Goal: Book appointment/travel/reservation

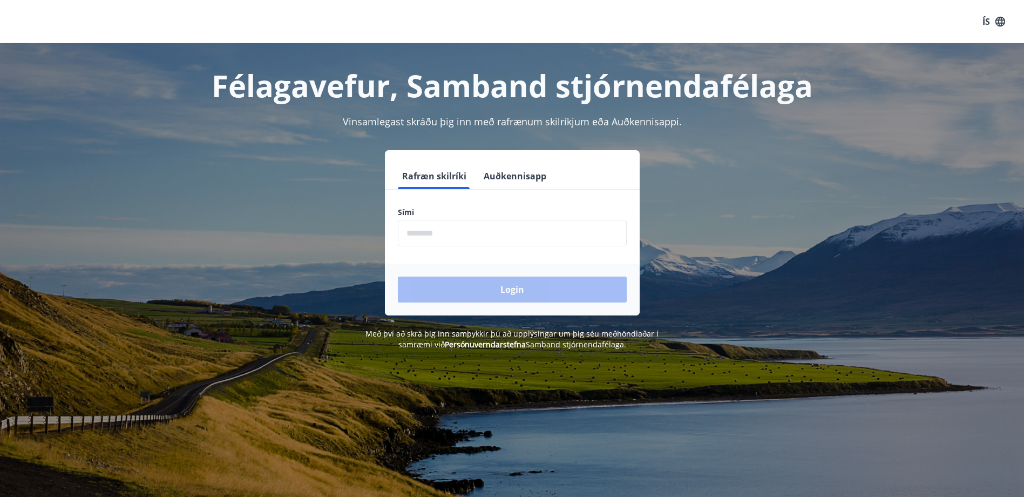
click at [489, 214] on label "Sími" at bounding box center [512, 212] width 229 height 11
click at [494, 219] on div "Sími ​" at bounding box center [512, 226] width 229 height 39
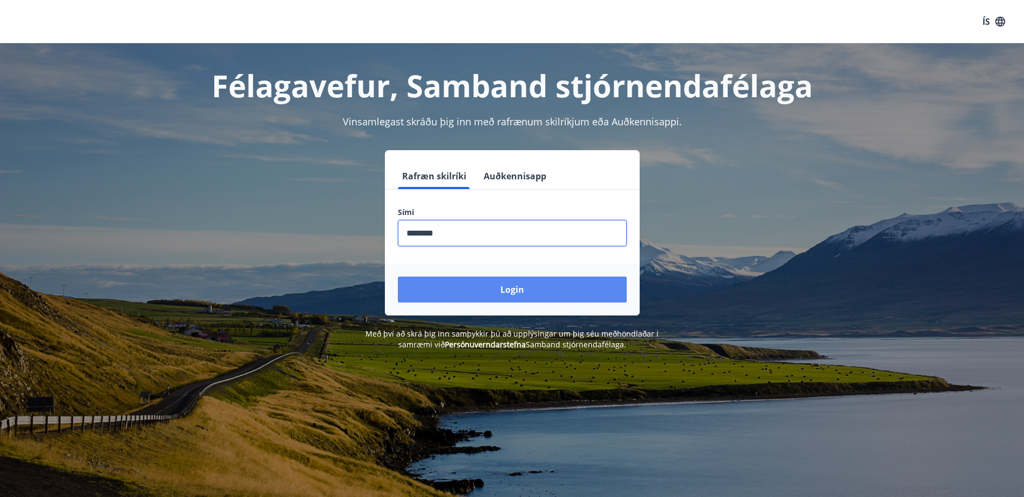
type input "********"
click at [518, 293] on button "Login" at bounding box center [512, 289] width 229 height 26
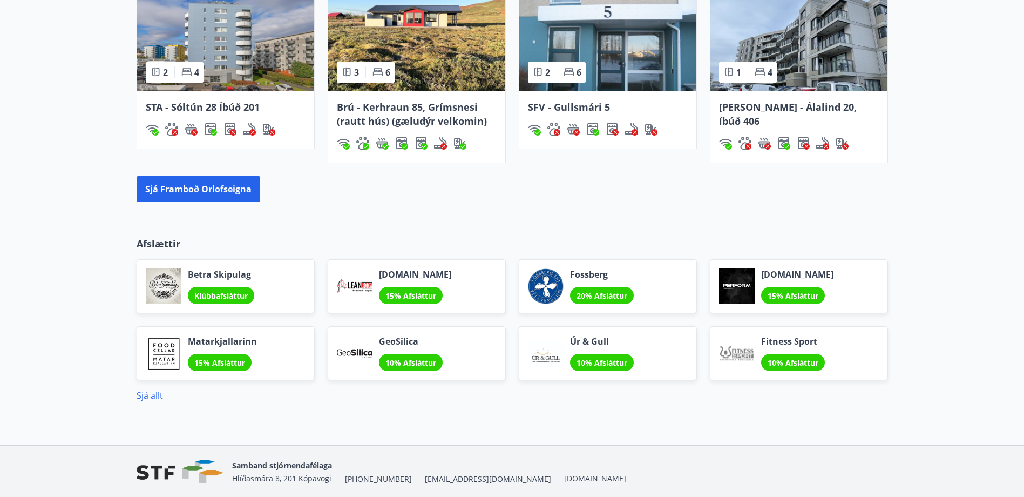
scroll to position [864, 0]
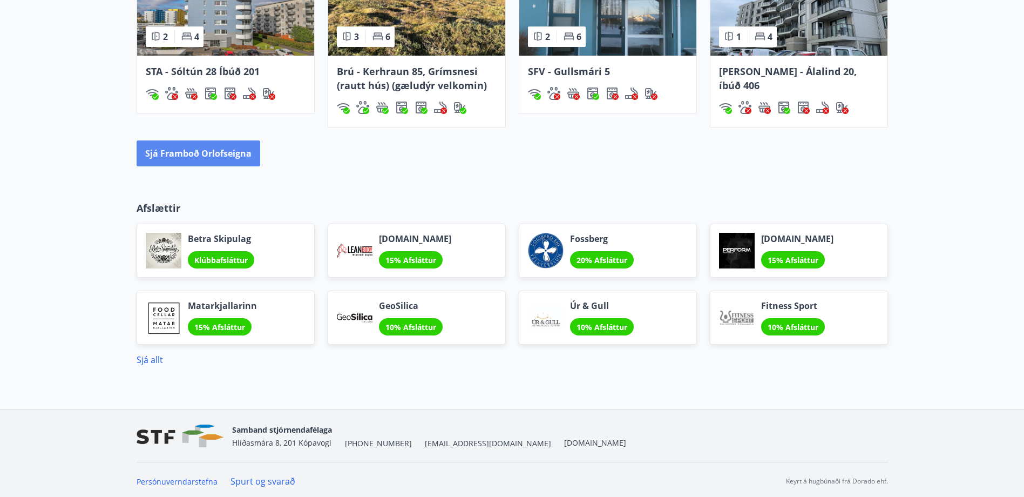
click at [255, 155] on button "Sjá framboð orlofseigna" at bounding box center [199, 153] width 124 height 26
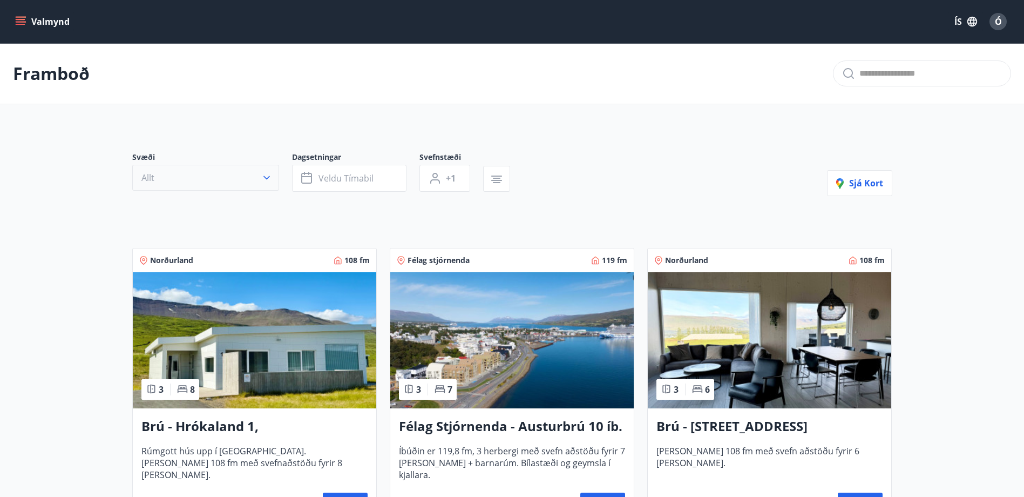
click at [233, 184] on button "Allt" at bounding box center [205, 178] width 147 height 26
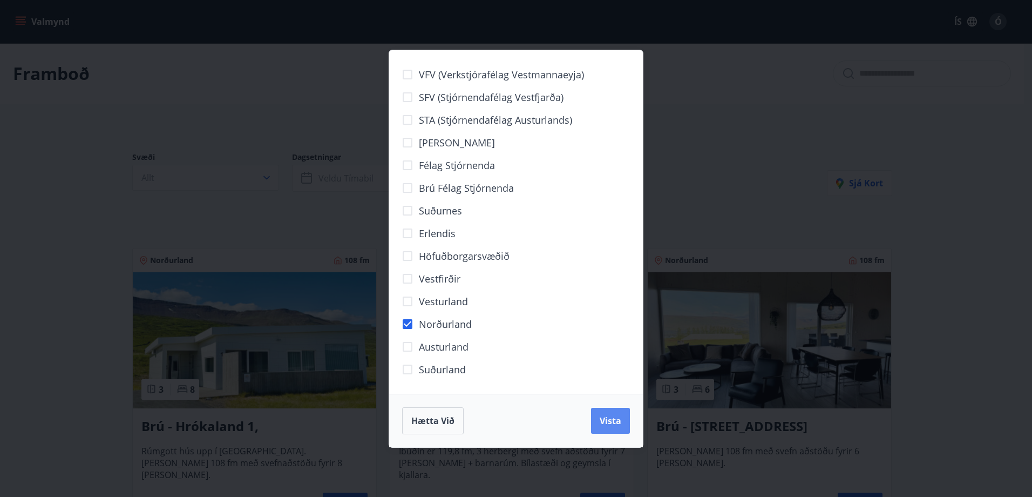
click at [599, 413] on button "Vista" at bounding box center [610, 421] width 39 height 26
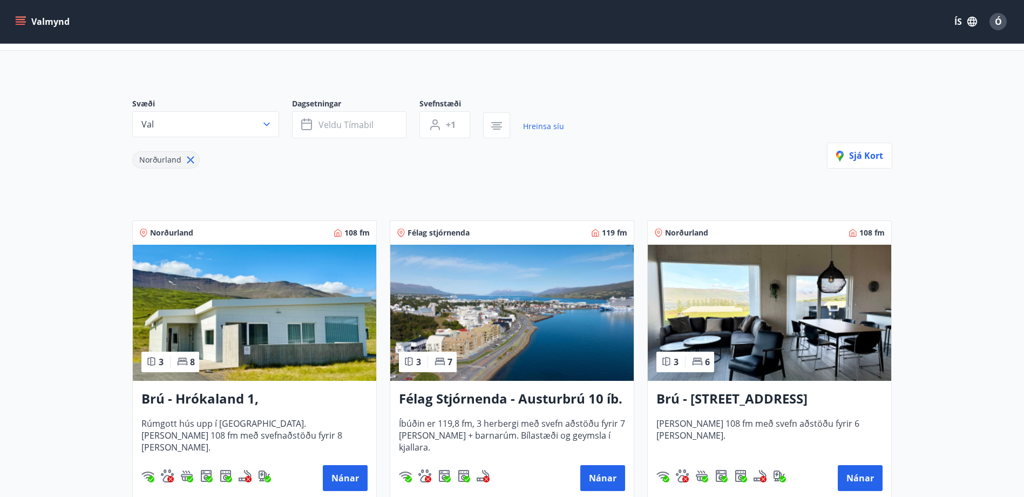
scroll to position [54, 0]
click at [224, 120] on button "Val" at bounding box center [205, 124] width 147 height 26
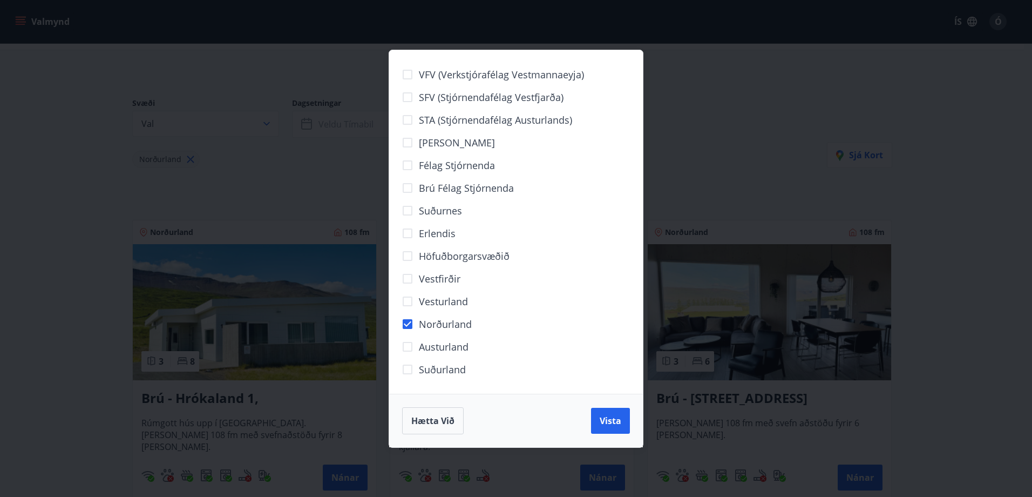
drag, startPoint x: 612, startPoint y: 421, endPoint x: 555, endPoint y: 385, distance: 66.2
click at [611, 420] on span "Vista" at bounding box center [611, 421] width 22 height 12
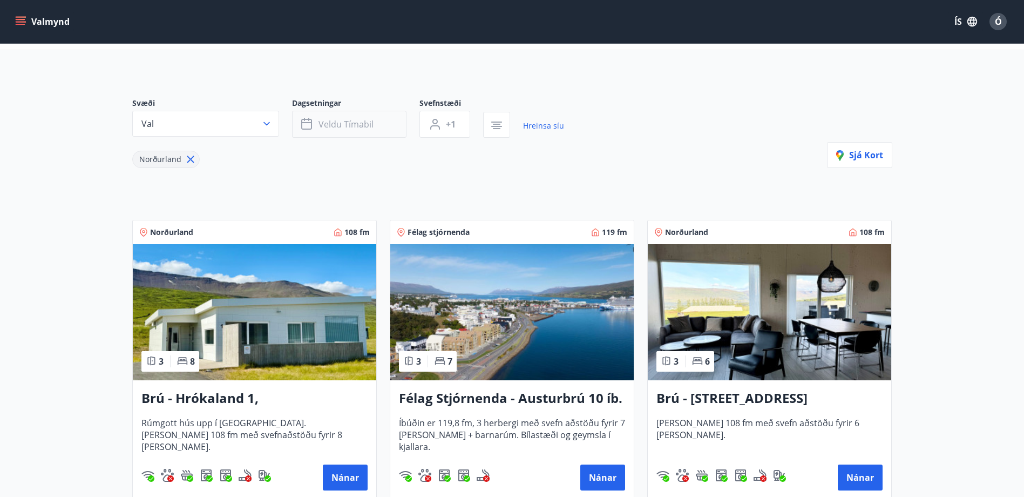
click at [355, 130] on button "Veldu tímabil" at bounding box center [349, 124] width 114 height 27
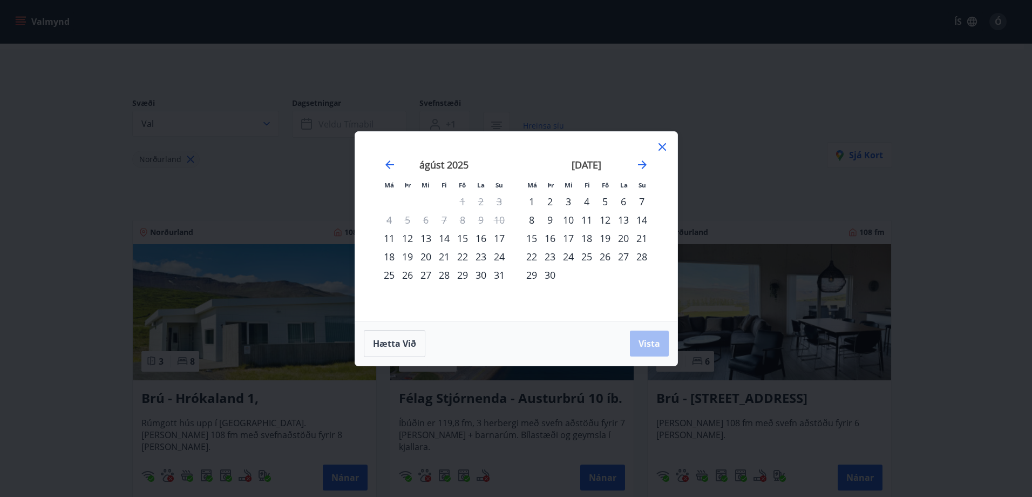
click at [446, 236] on div "14" at bounding box center [444, 238] width 18 height 18
click at [392, 256] on div "18" at bounding box center [389, 256] width 18 height 18
click at [647, 341] on span "Vista" at bounding box center [650, 343] width 22 height 12
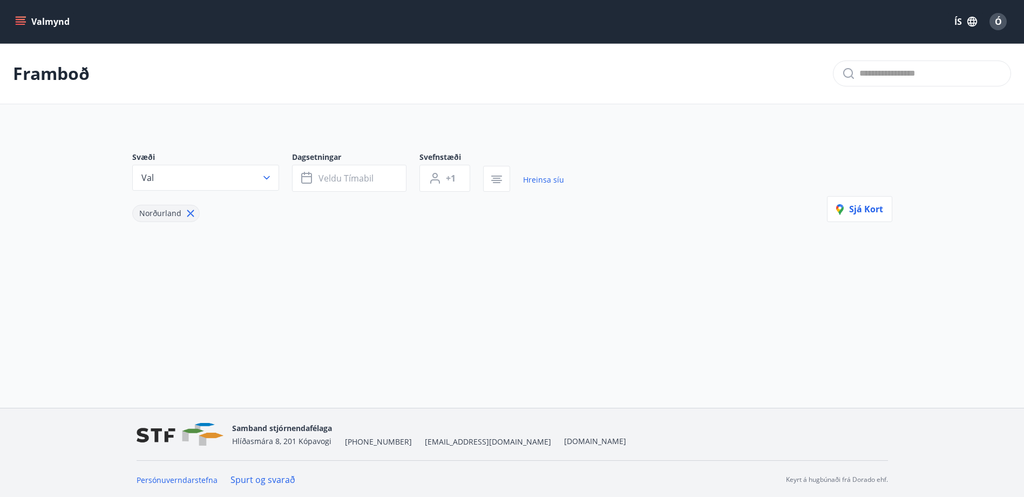
scroll to position [2, 0]
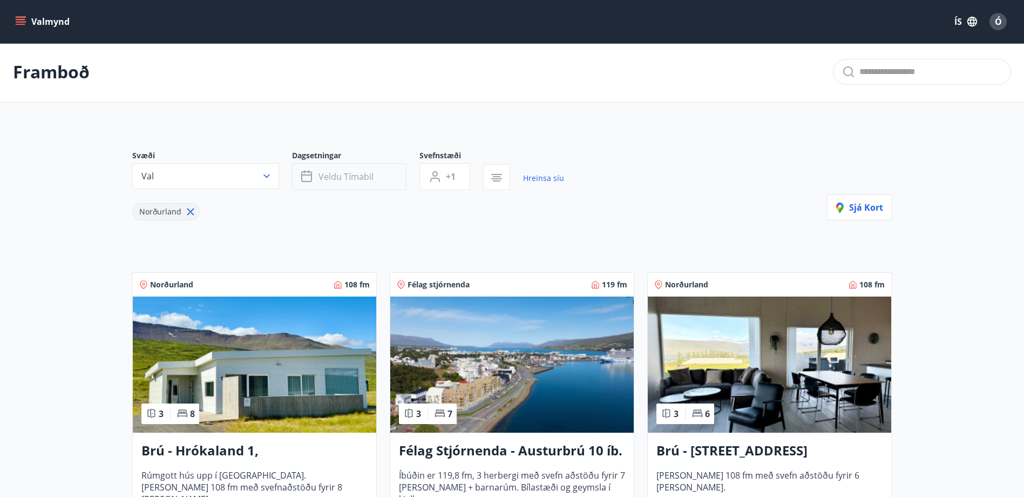
click at [345, 176] on span "Veldu tímabil" at bounding box center [345, 177] width 55 height 12
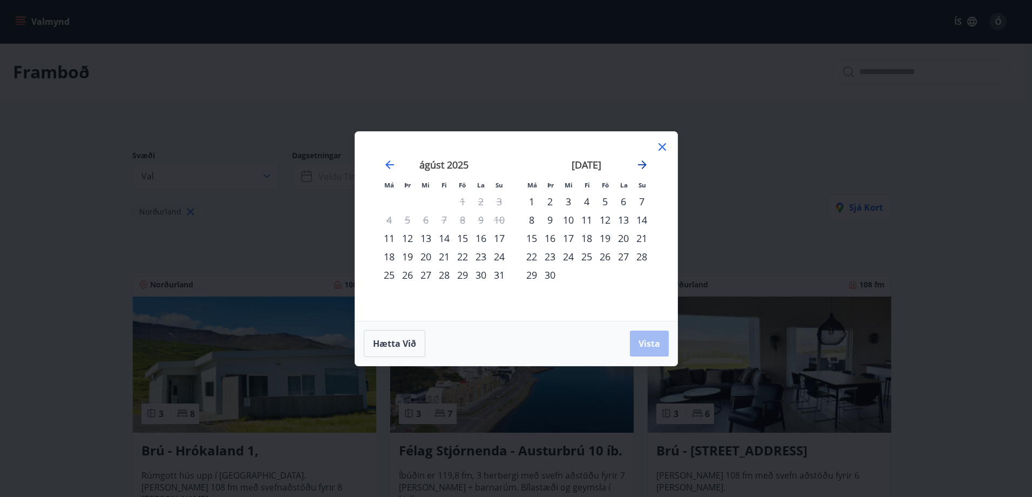
click at [646, 161] on icon "Move forward to switch to the next month." at bounding box center [642, 164] width 13 height 13
click at [623, 260] on div "27" at bounding box center [623, 256] width 18 height 18
click at [641, 164] on icon "Move forward to switch to the next month." at bounding box center [642, 164] width 13 height 13
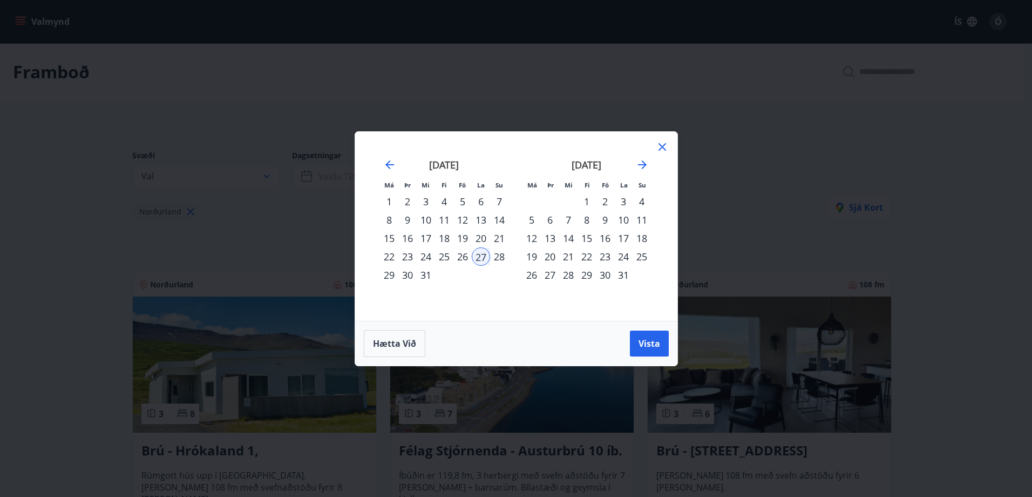
click at [406, 201] on div "2" at bounding box center [407, 201] width 18 height 18
click at [651, 342] on span "Vista" at bounding box center [650, 343] width 22 height 12
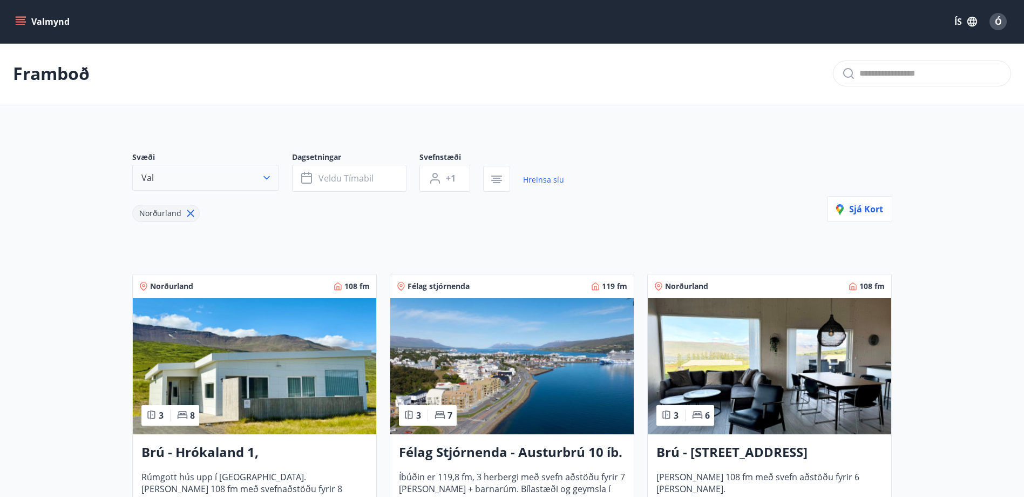
click at [254, 173] on button "Val" at bounding box center [205, 178] width 147 height 26
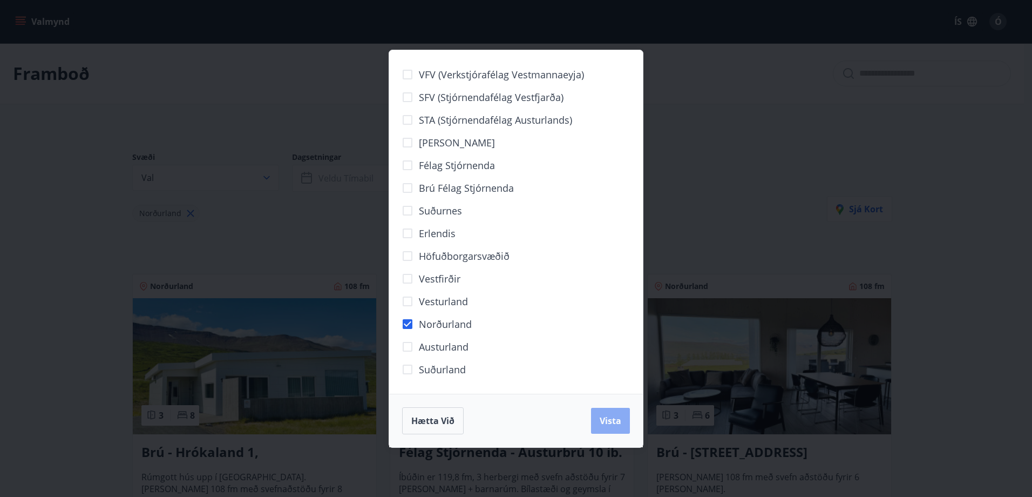
click at [599, 418] on button "Vista" at bounding box center [610, 421] width 39 height 26
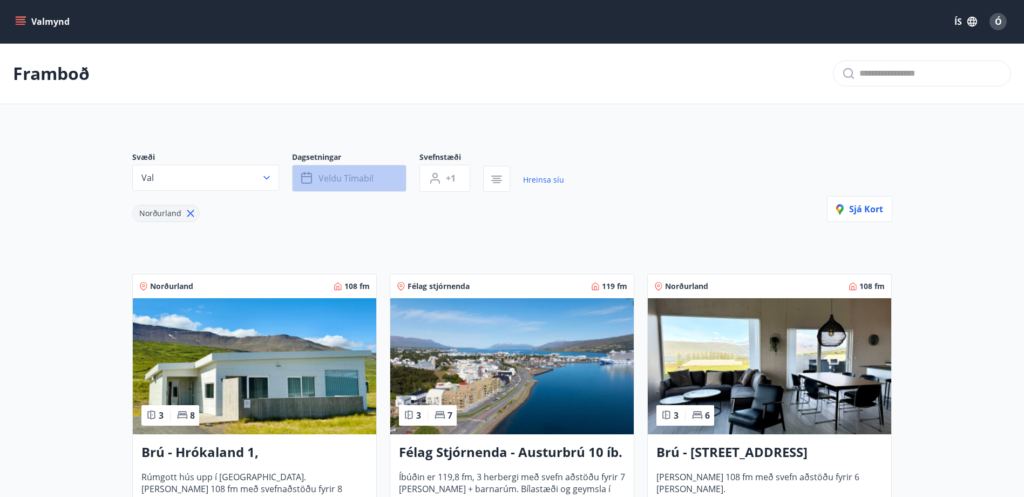
click at [351, 179] on span "Veldu tímabil" at bounding box center [345, 178] width 55 height 12
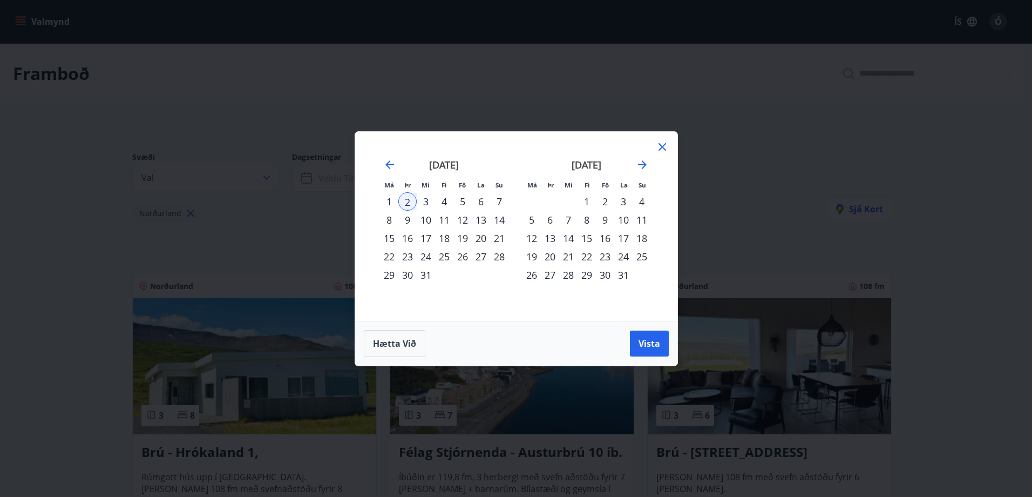
click at [476, 259] on div "27" at bounding box center [481, 256] width 18 height 18
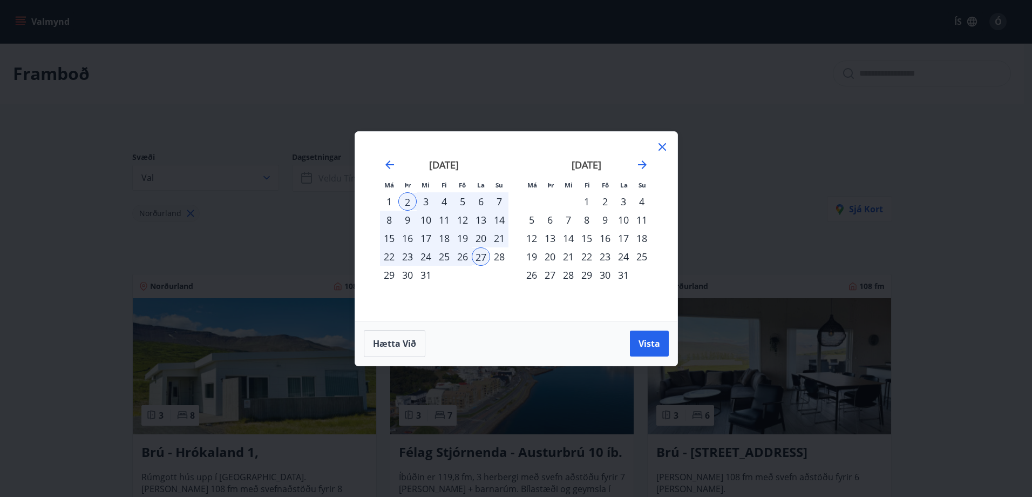
click at [476, 251] on div "27" at bounding box center [481, 256] width 18 height 18
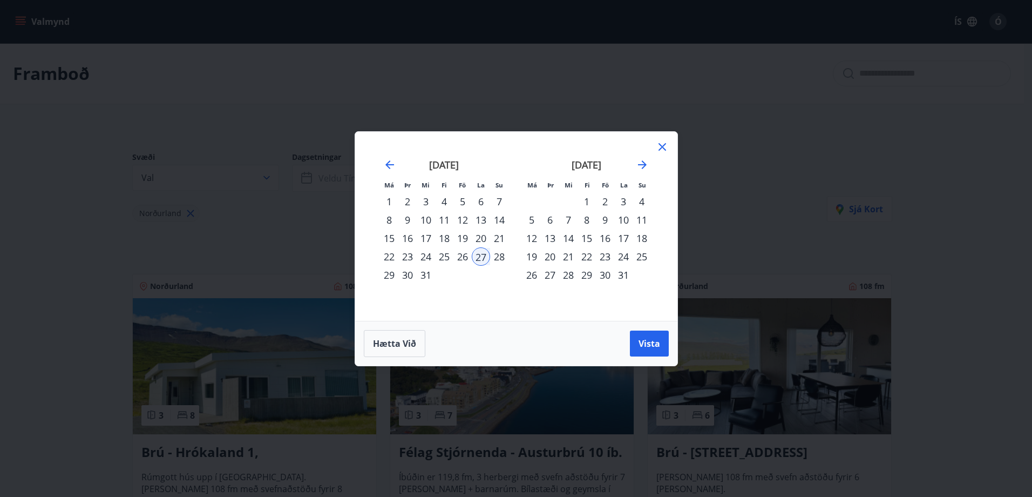
click at [605, 204] on div "2" at bounding box center [605, 201] width 18 height 18
click at [645, 345] on span "Vista" at bounding box center [650, 343] width 22 height 12
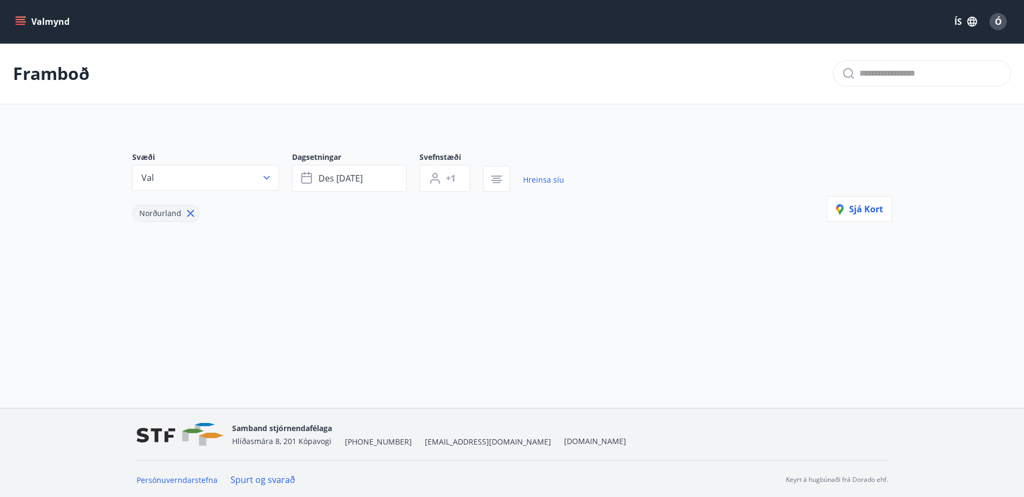
scroll to position [2, 0]
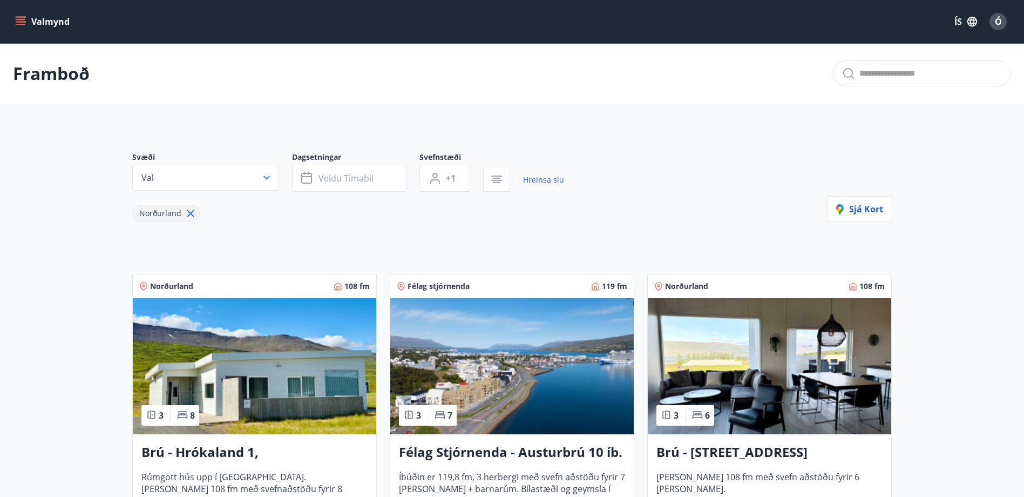
click at [47, 21] on button "Valmynd" at bounding box center [43, 21] width 61 height 19
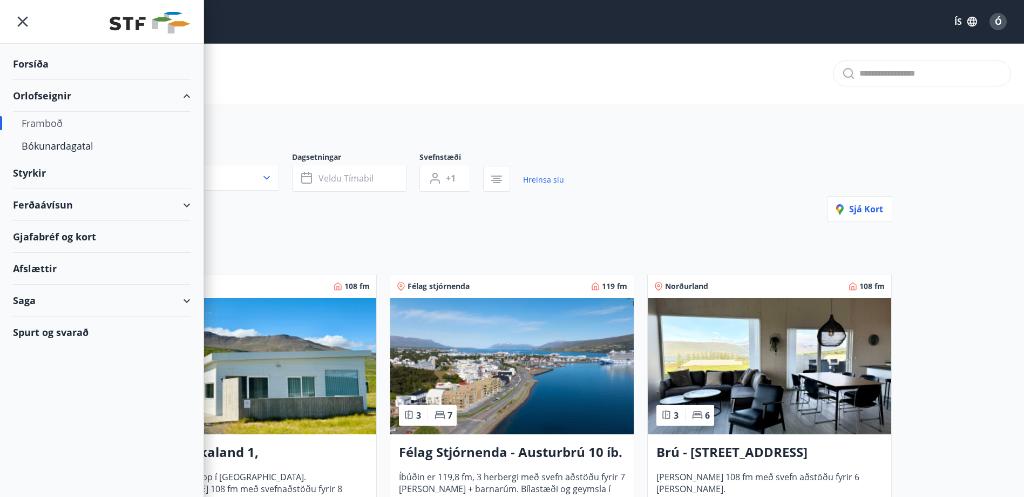
click at [45, 59] on div "Forsíða" at bounding box center [102, 64] width 178 height 32
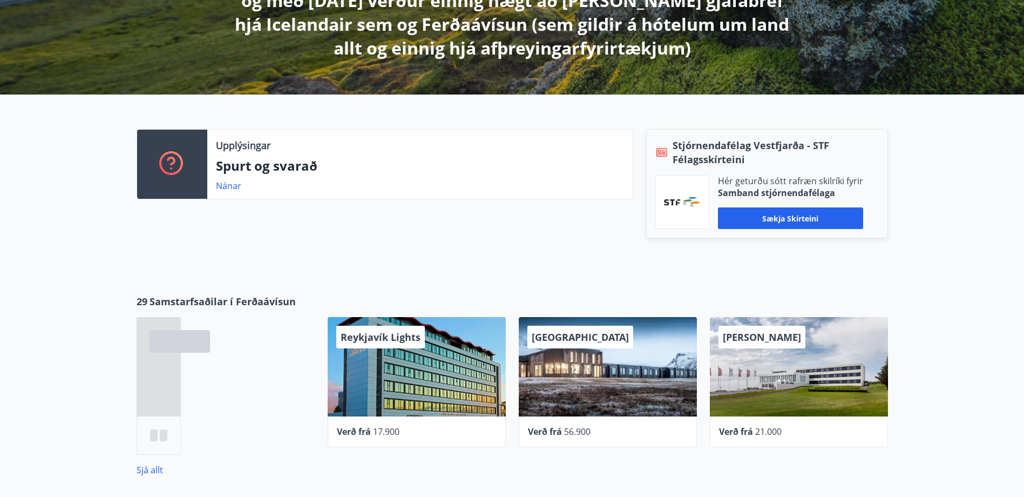
scroll to position [486, 0]
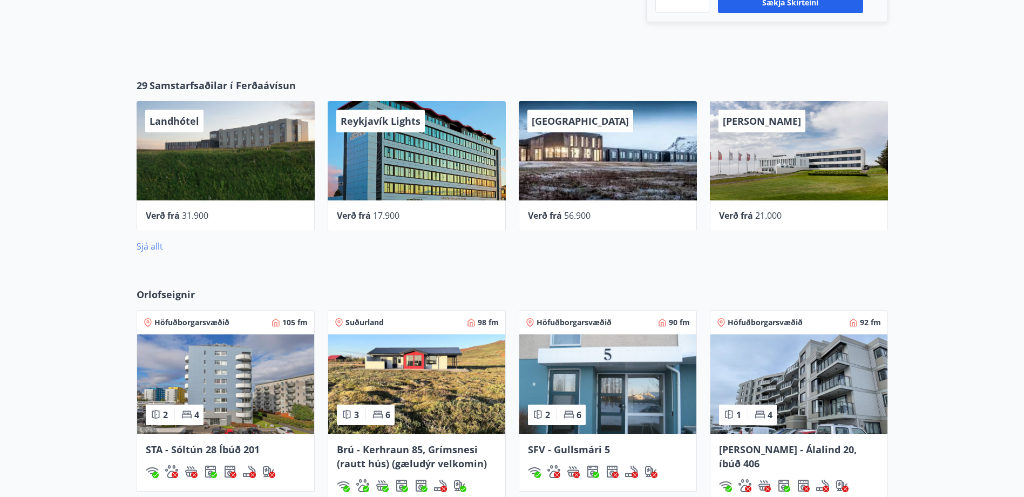
click at [146, 245] on link "Sjá allt" at bounding box center [150, 246] width 26 height 12
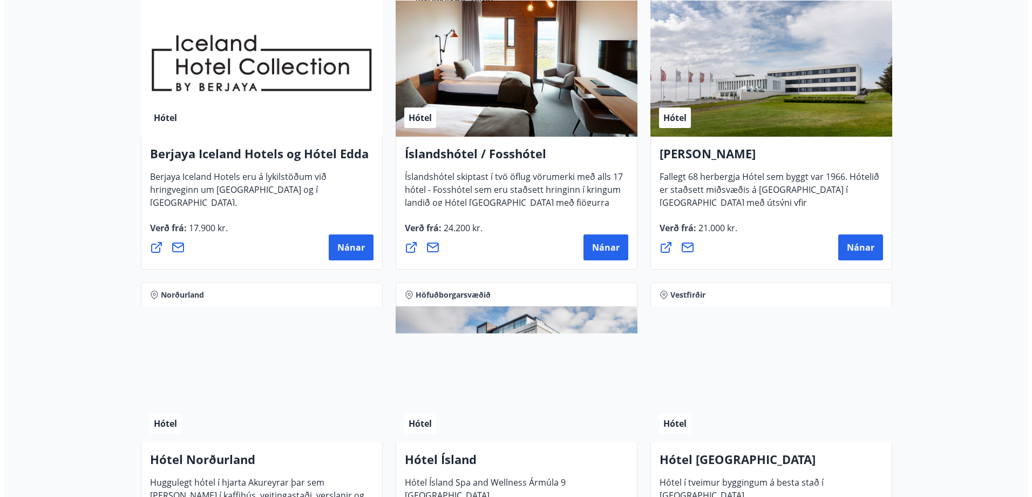
scroll to position [1404, 0]
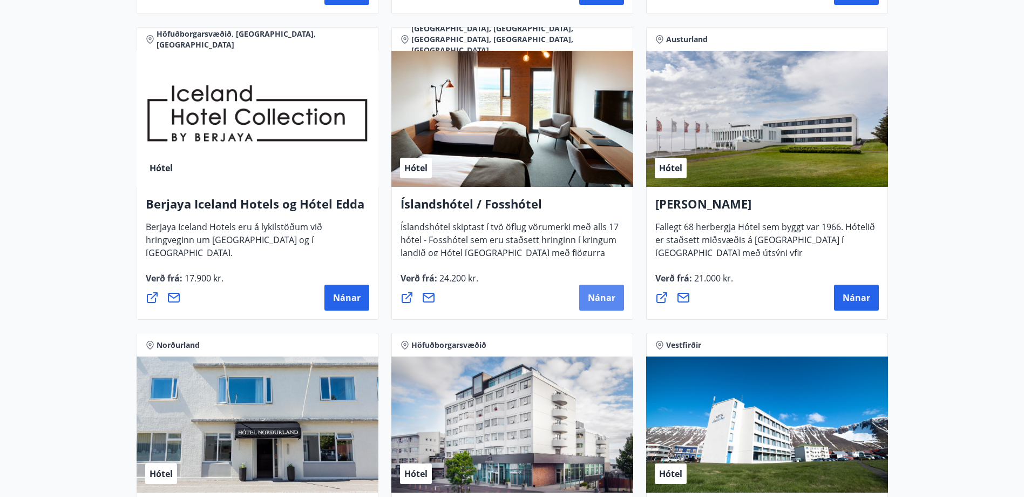
click at [591, 300] on span "Nánar" at bounding box center [602, 297] width 28 height 12
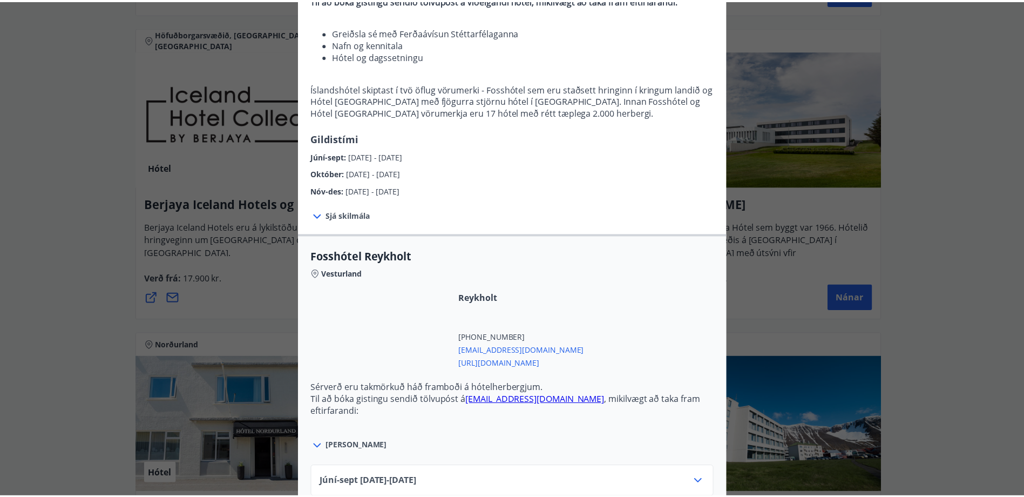
scroll to position [0, 0]
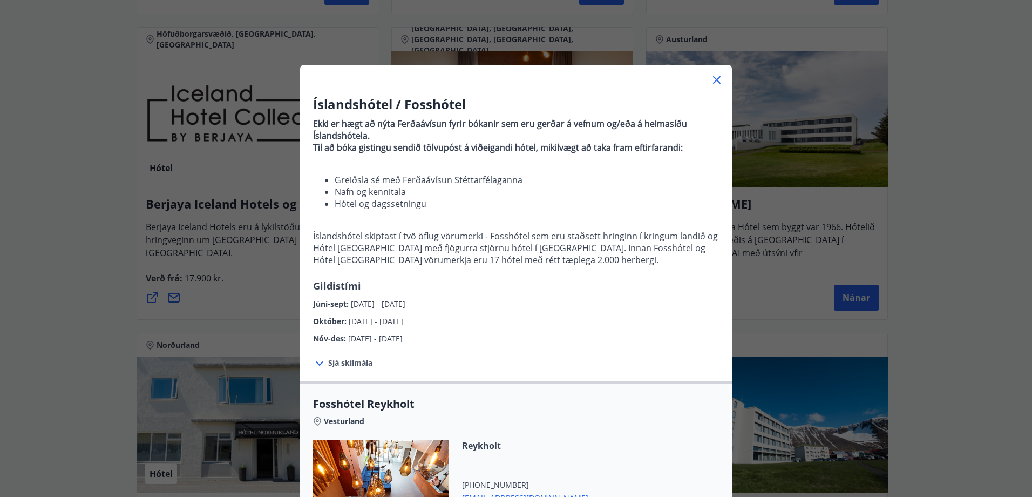
click at [714, 79] on icon at bounding box center [717, 80] width 8 height 8
